Goal: Task Accomplishment & Management: Manage account settings

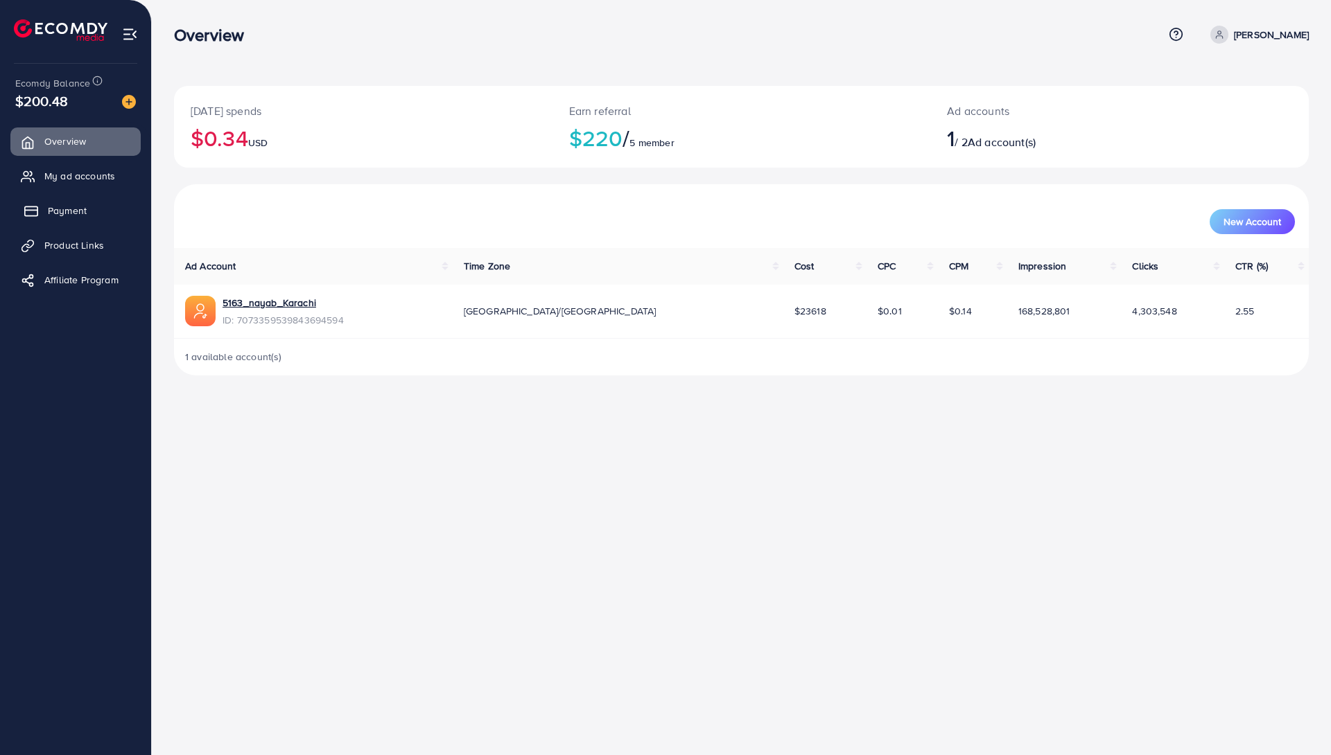
click at [78, 221] on link "Payment" at bounding box center [75, 211] width 130 height 28
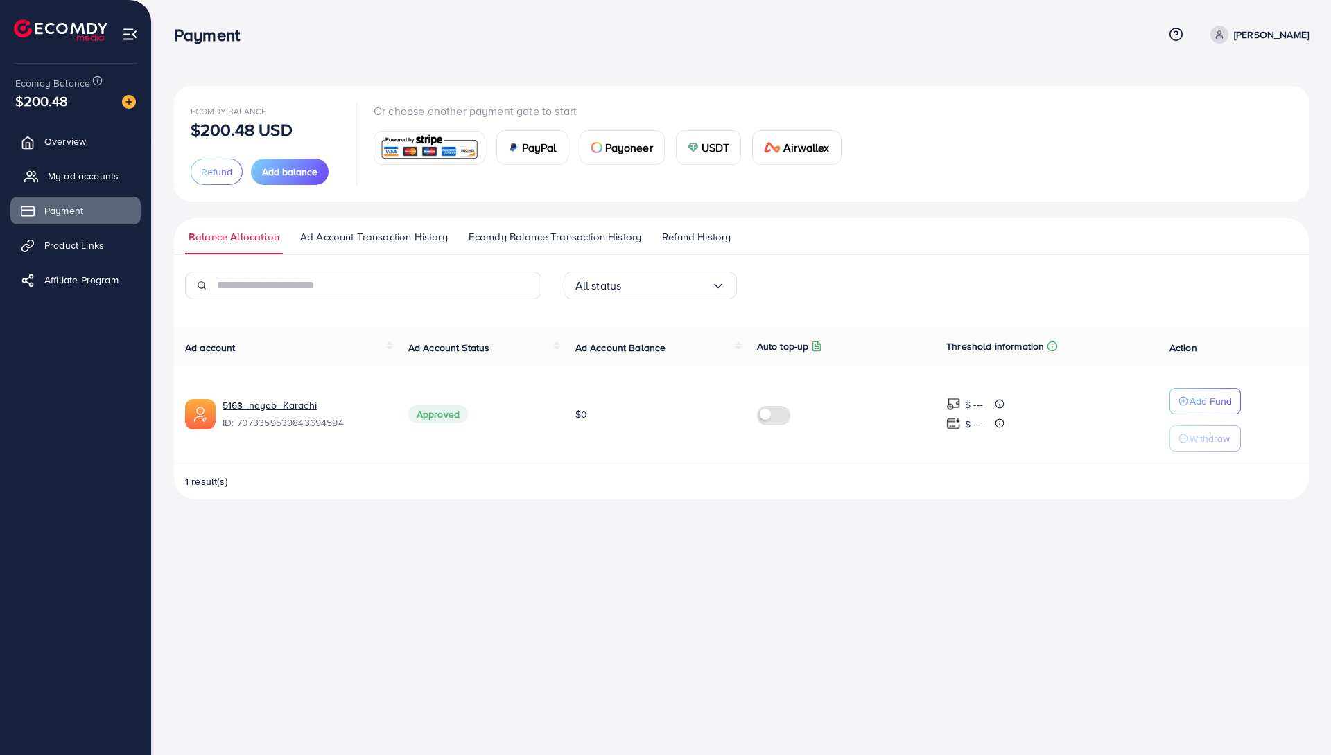
click at [100, 170] on span "My ad accounts" at bounding box center [83, 176] width 71 height 14
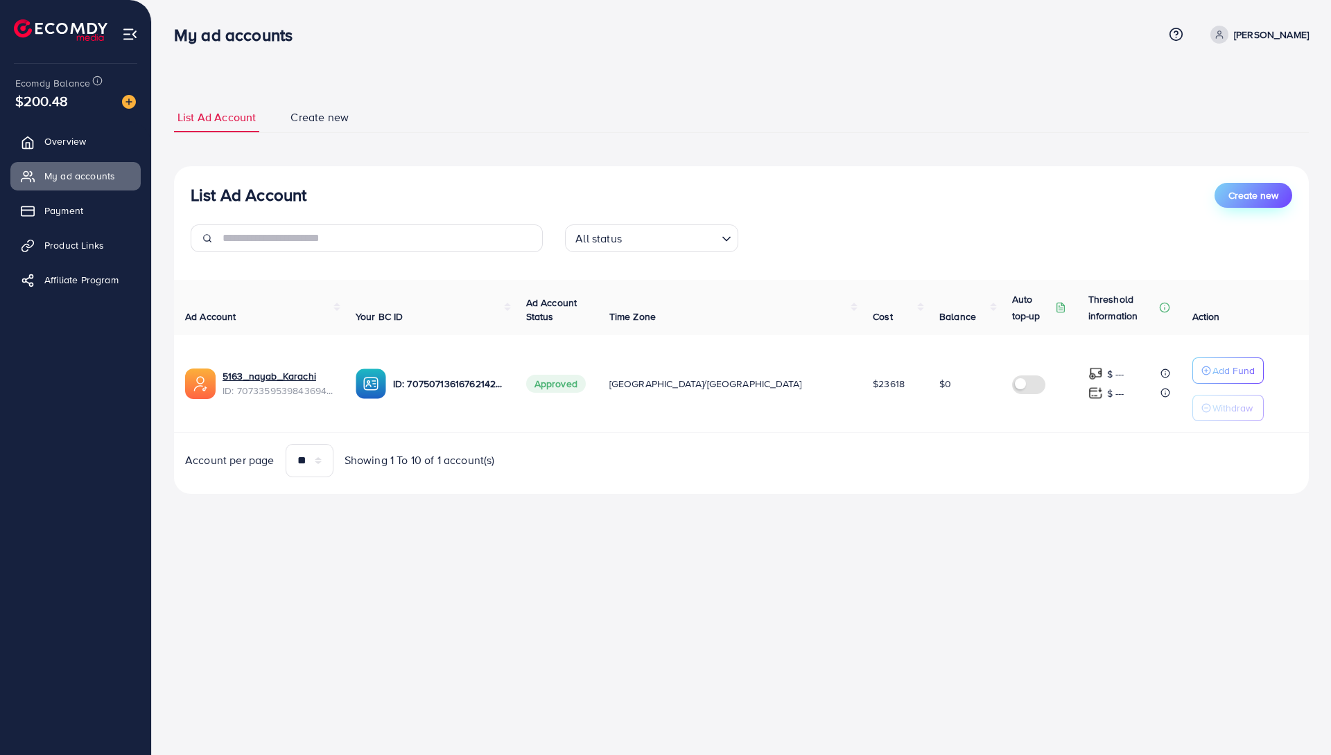
click at [1230, 189] on span "Create new" at bounding box center [1253, 196] width 50 height 14
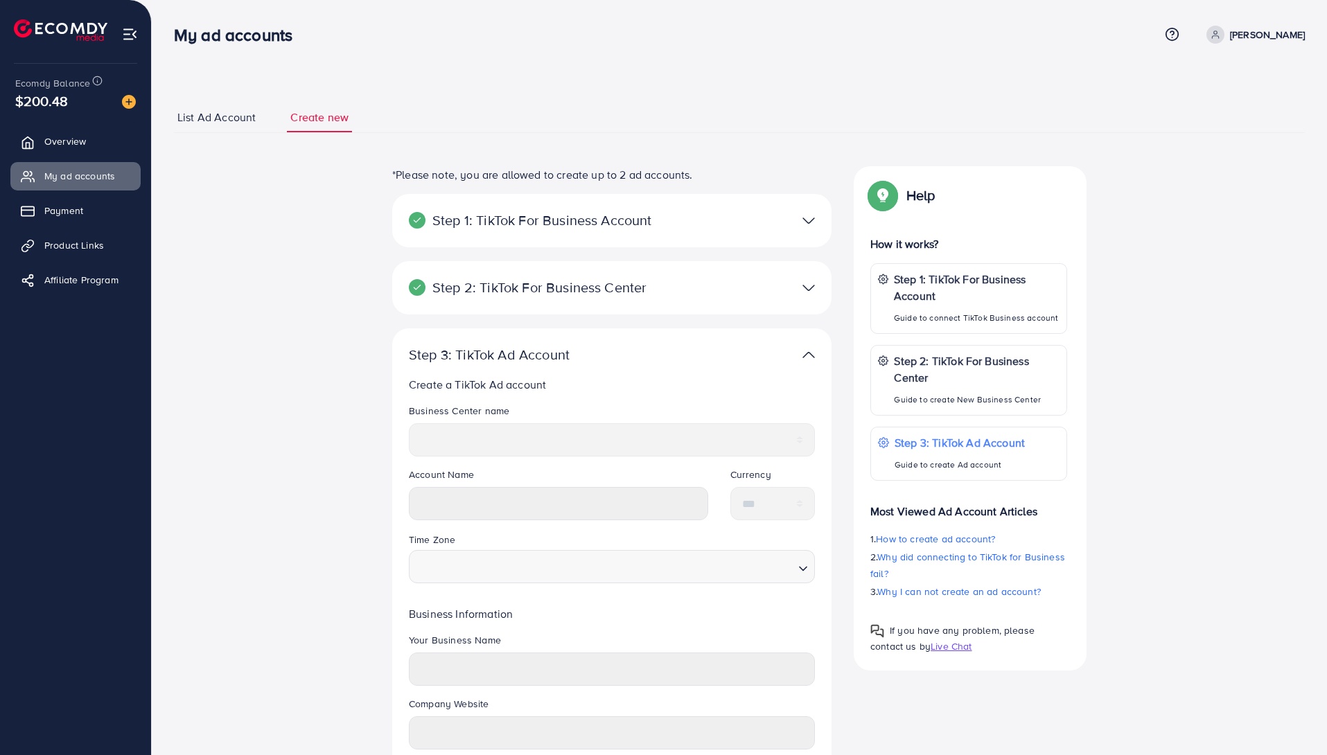
click at [1325, 600] on div "**********" at bounding box center [739, 505] width 1175 height 1010
click at [1327, 600] on html "**********" at bounding box center [663, 377] width 1327 height 755
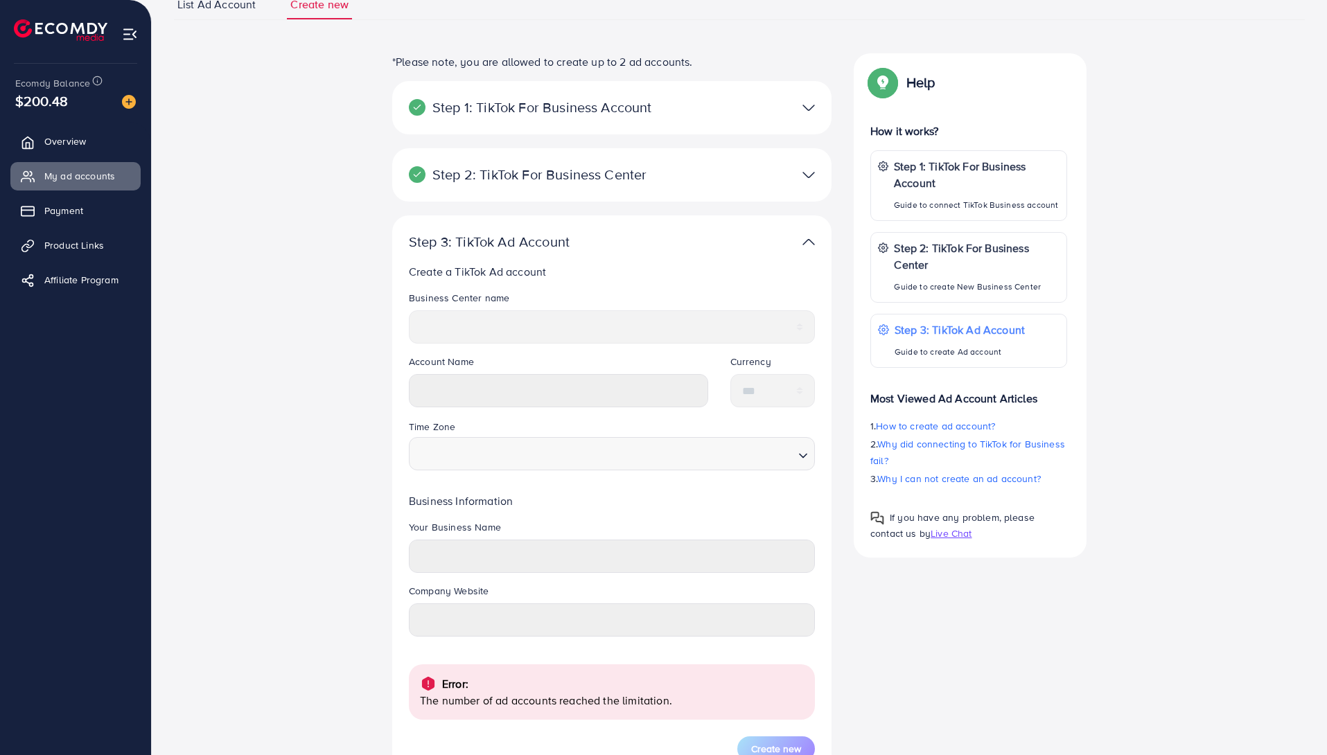
scroll to position [113, 0]
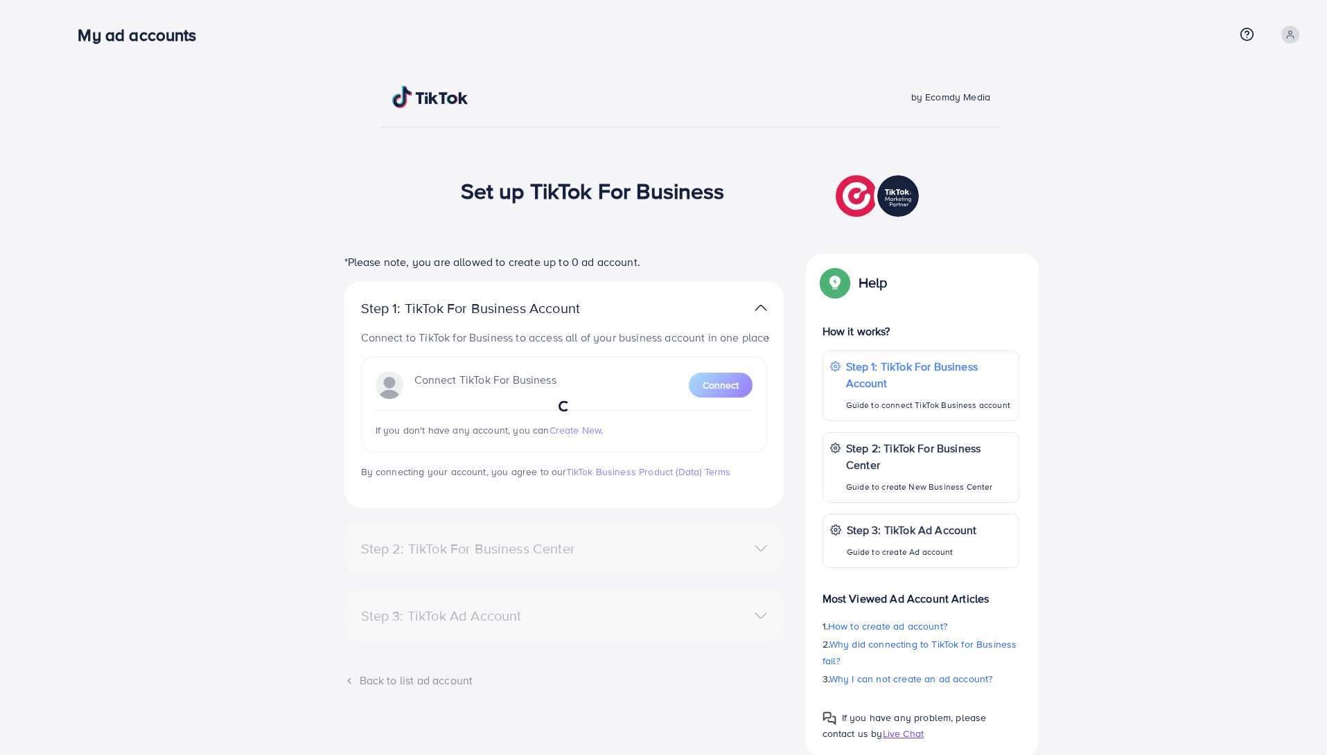
select select
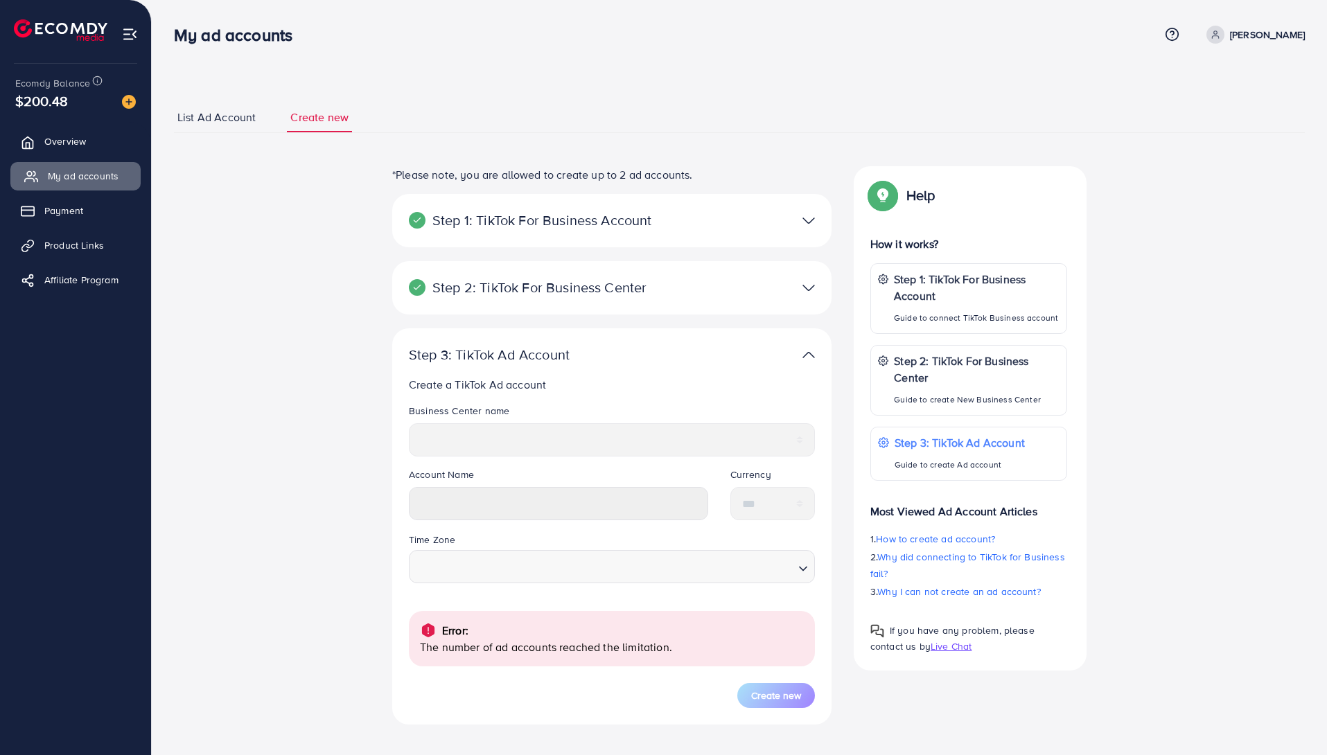
click at [112, 180] on span "My ad accounts" at bounding box center [83, 176] width 71 height 14
click at [222, 121] on span "List Ad Account" at bounding box center [216, 118] width 78 height 16
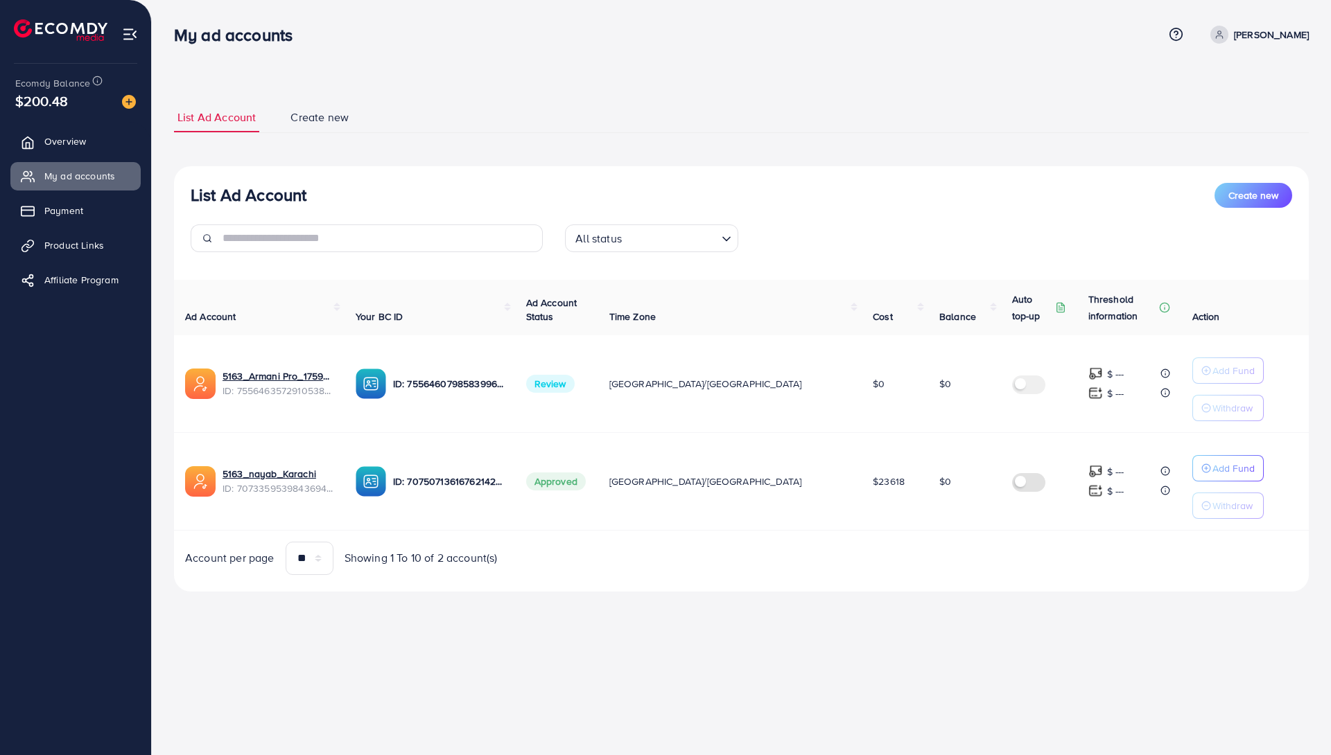
click at [1193, 19] on div "My ad accounts Help Center Contact Support Term and policy About Us Muhammad Ah…" at bounding box center [741, 34] width 1135 height 37
click at [324, 378] on link "5163_Armani Pro_1759376331460" at bounding box center [277, 376] width 111 height 14
click at [1214, 38] on icon at bounding box center [1219, 35] width 10 height 10
click at [1213, 119] on span "Log out" at bounding box center [1225, 113] width 37 height 17
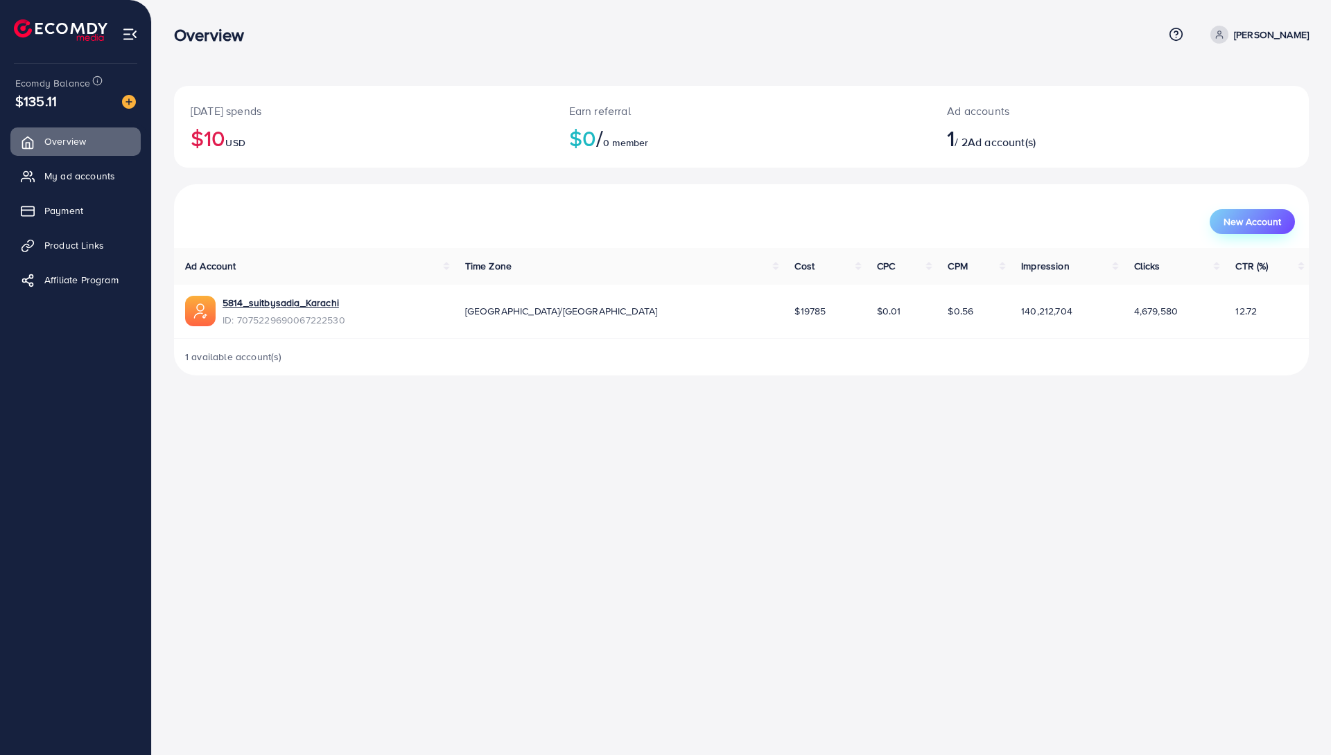
click at [1245, 217] on span "New Account" at bounding box center [1252, 222] width 58 height 10
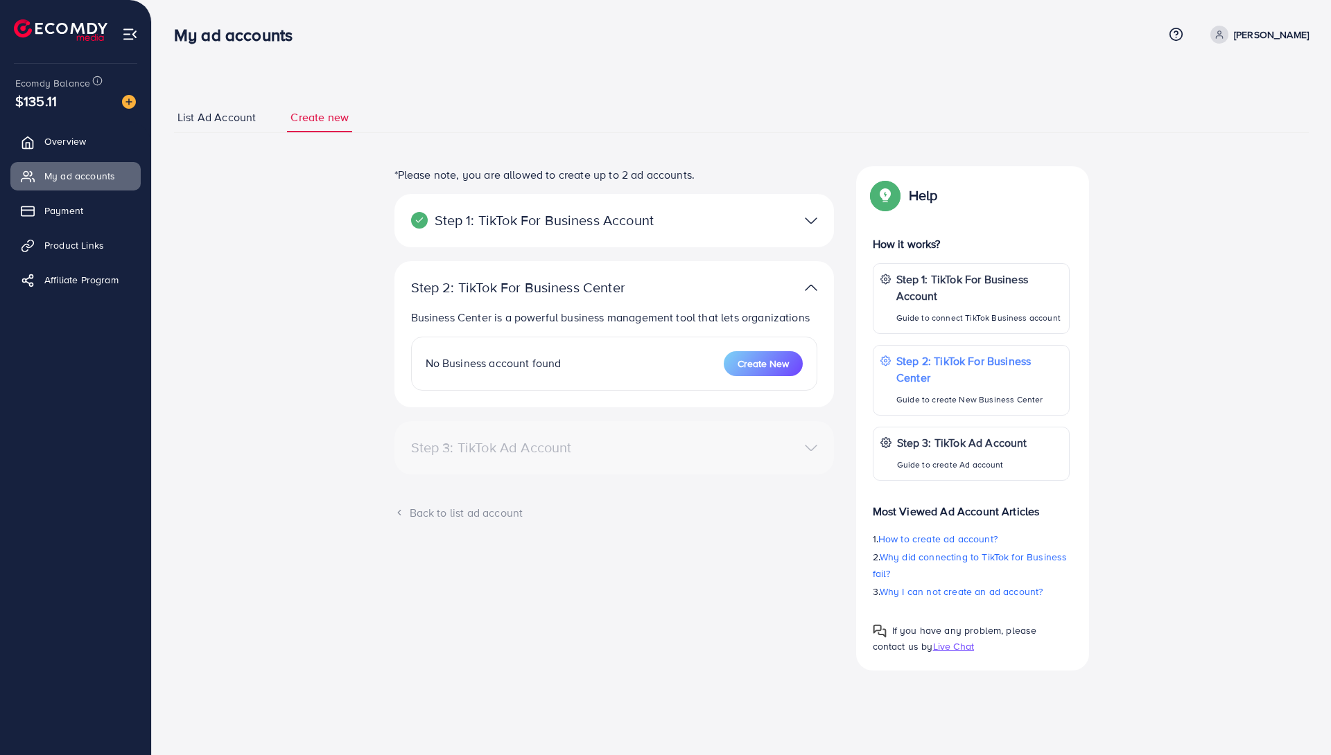
select select
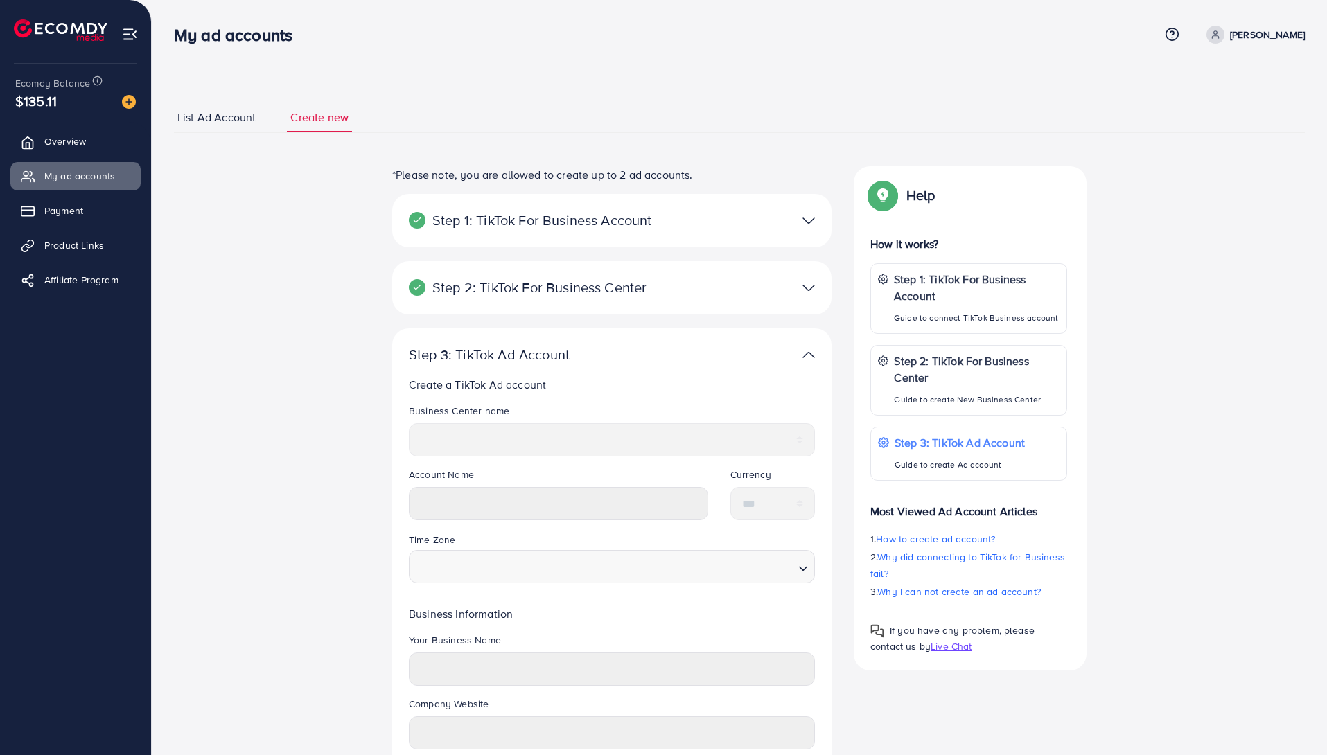
click at [1327, 585] on html "**********" at bounding box center [663, 377] width 1327 height 755
click at [84, 143] on span "Overview" at bounding box center [69, 141] width 42 height 14
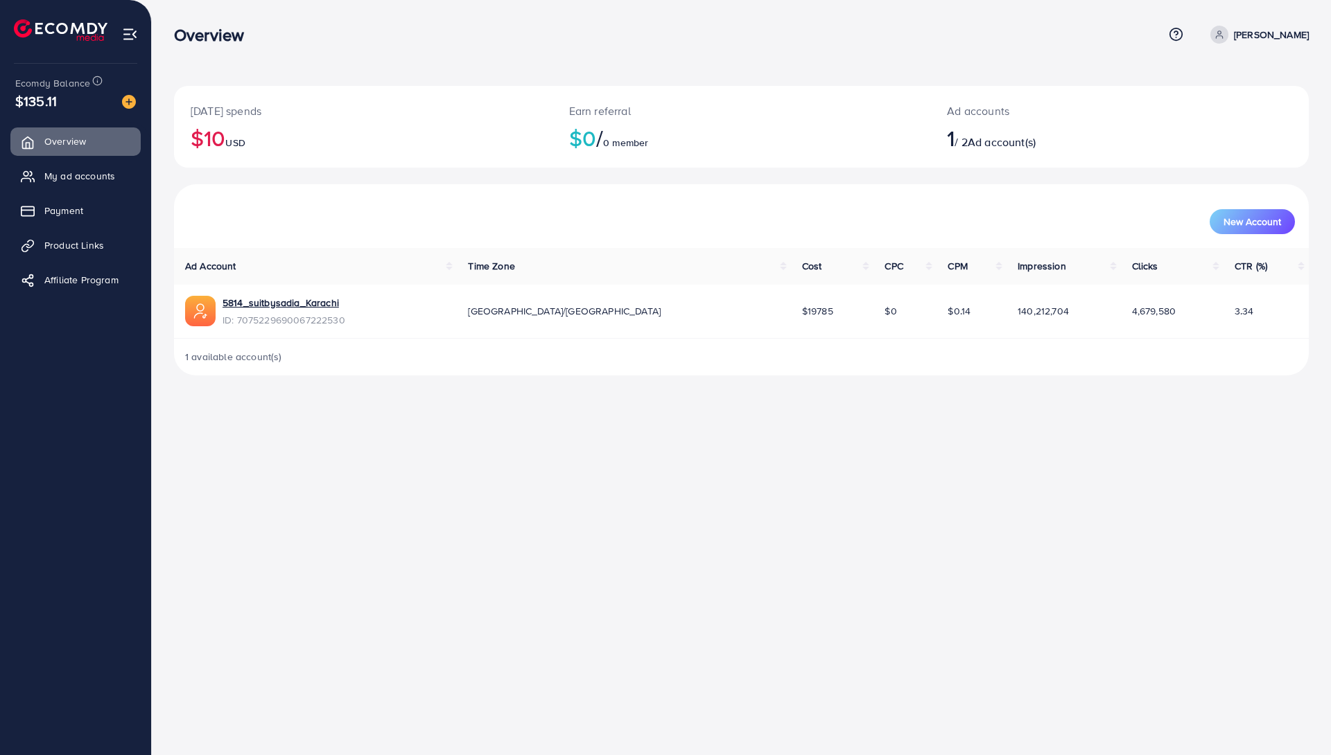
click at [1224, 34] on icon at bounding box center [1219, 35] width 10 height 10
click at [1225, 79] on span "Profile" at bounding box center [1223, 82] width 32 height 17
select select "********"
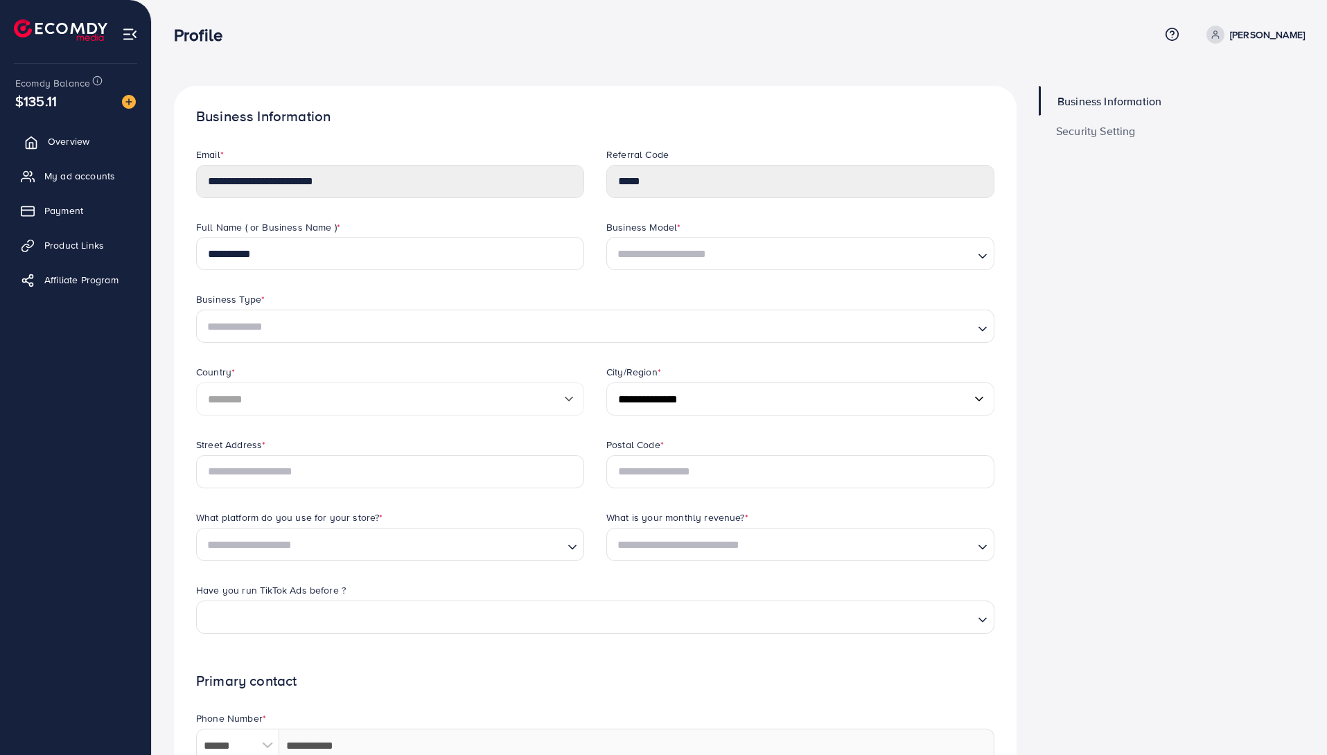
click at [65, 145] on span "Overview" at bounding box center [69, 141] width 42 height 14
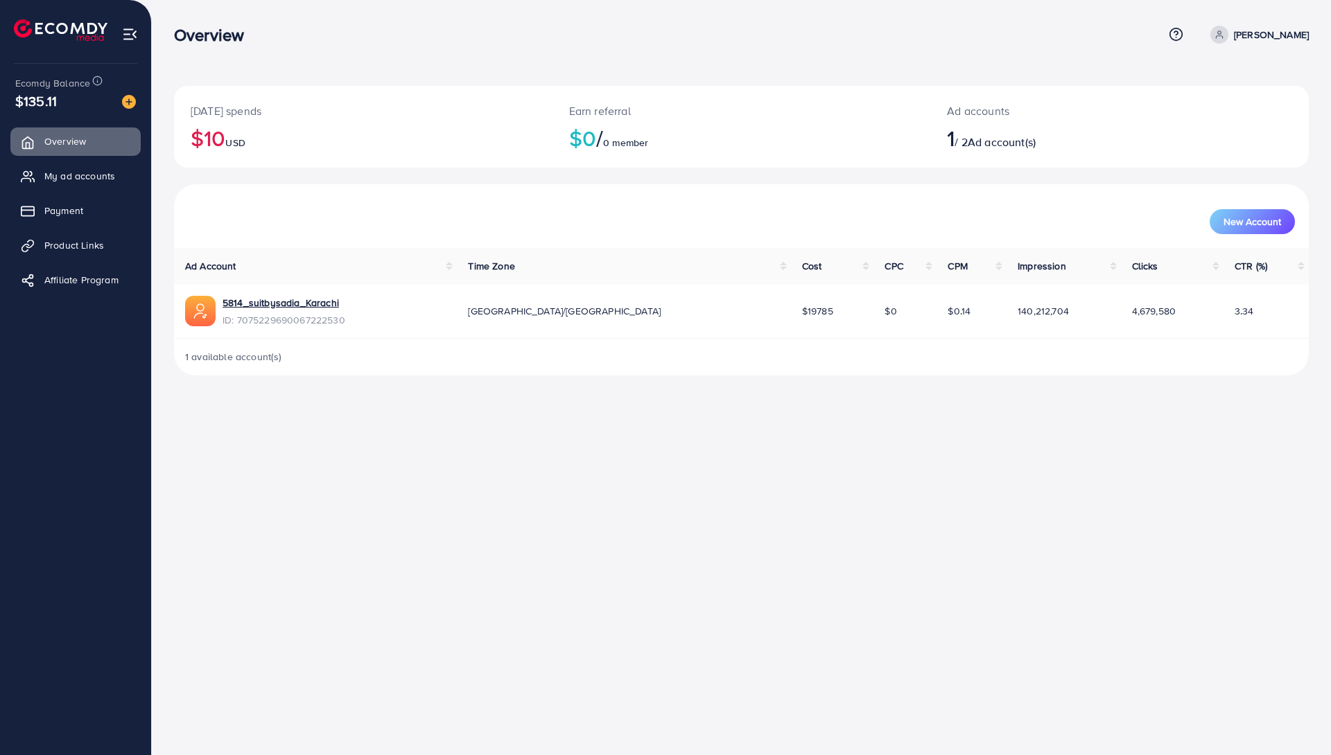
click at [102, 259] on li "Product Links" at bounding box center [75, 245] width 151 height 28
click at [94, 250] on span "Product Links" at bounding box center [78, 245] width 60 height 14
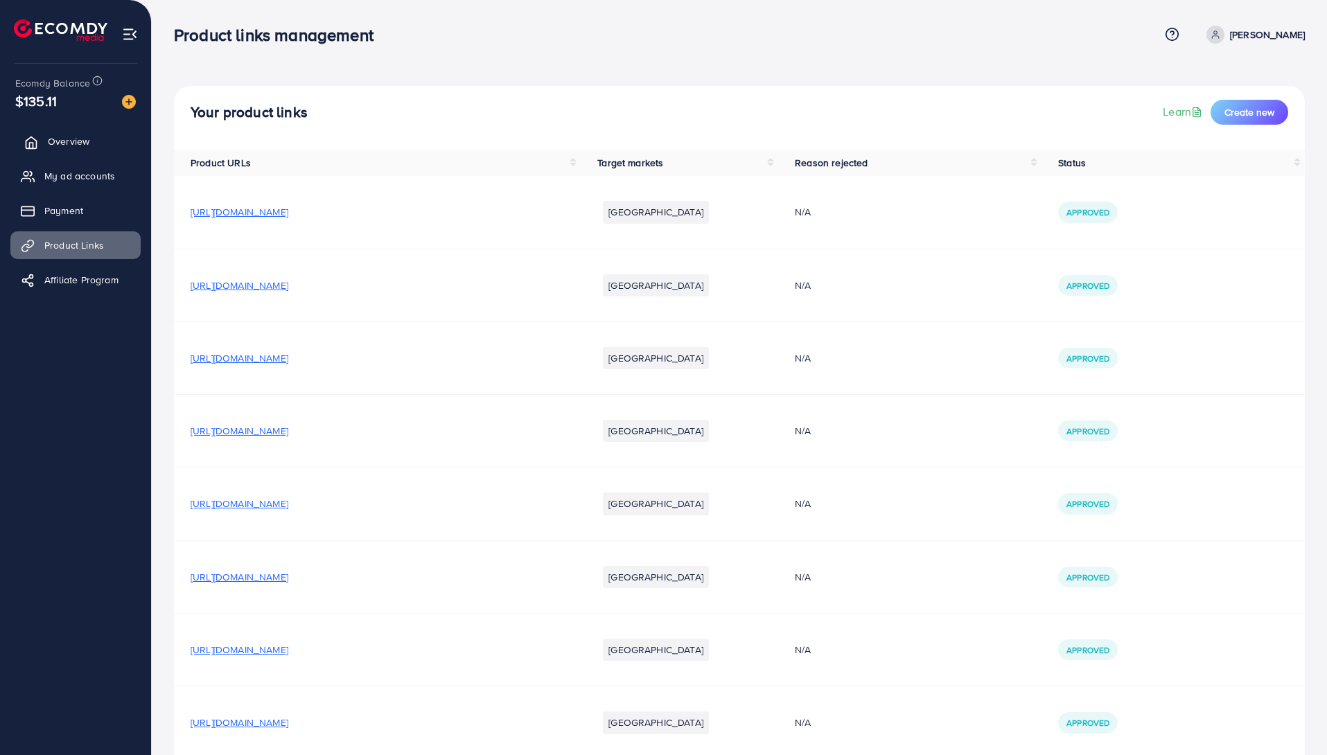
click at [76, 148] on link "Overview" at bounding box center [75, 142] width 130 height 28
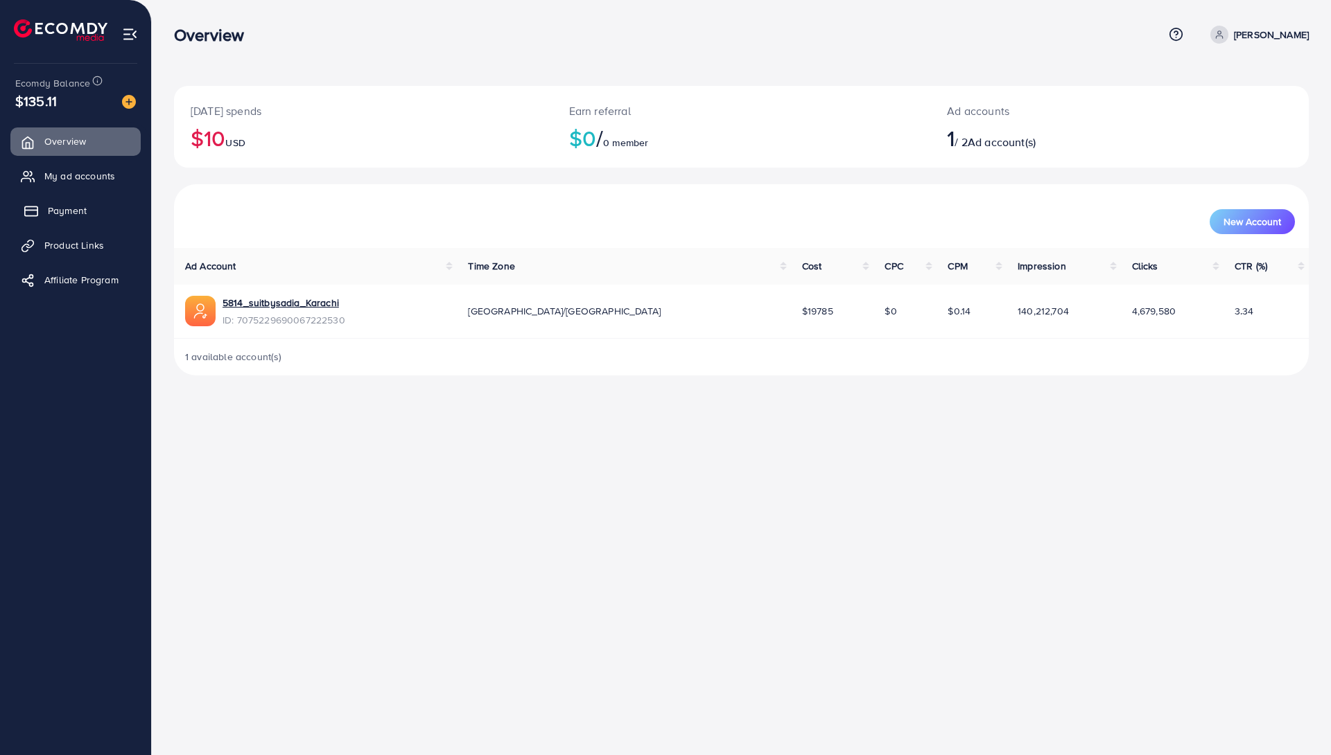
click at [78, 216] on span "Payment" at bounding box center [67, 211] width 39 height 14
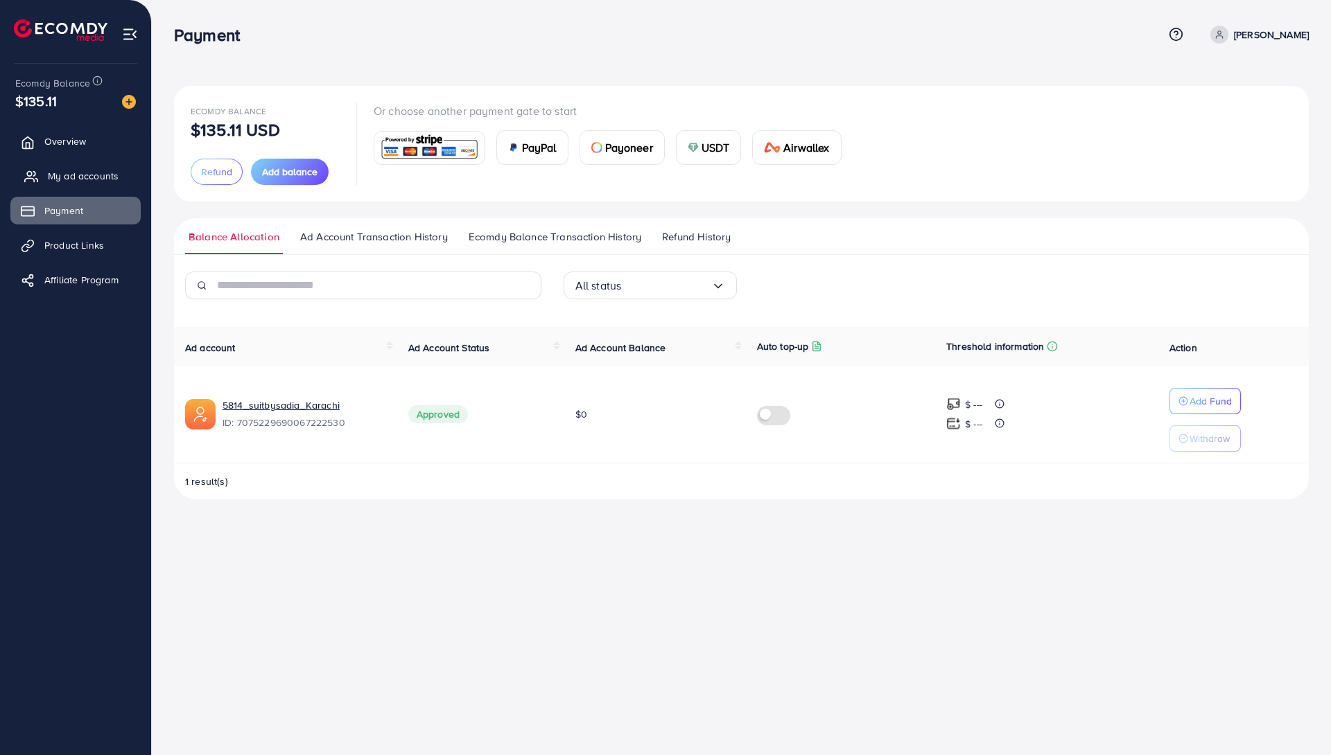
click at [75, 187] on link "My ad accounts" at bounding box center [75, 176] width 130 height 28
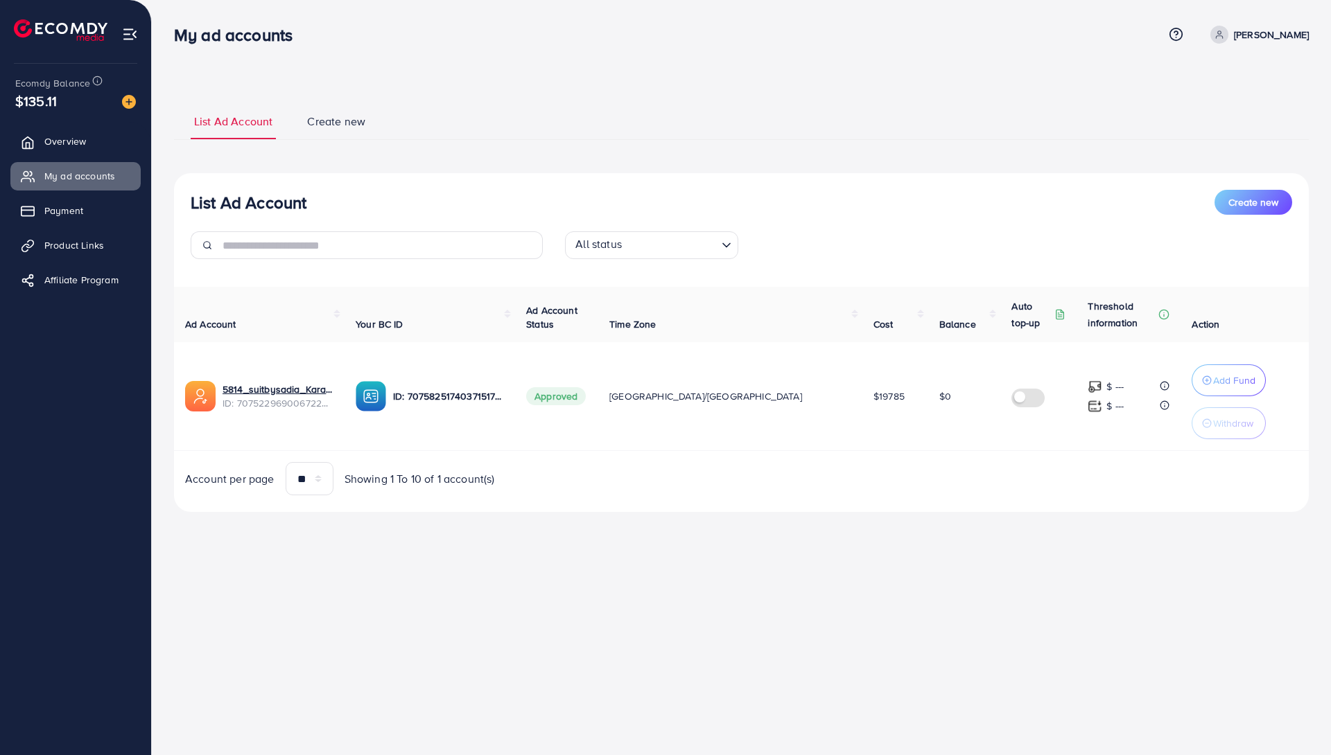
click at [1275, 35] on p "[PERSON_NAME]" at bounding box center [1271, 34] width 75 height 17
click at [1246, 77] on link "Profile" at bounding box center [1242, 82] width 132 height 31
select select "********"
